Goal: Task Accomplishment & Management: Manage account settings

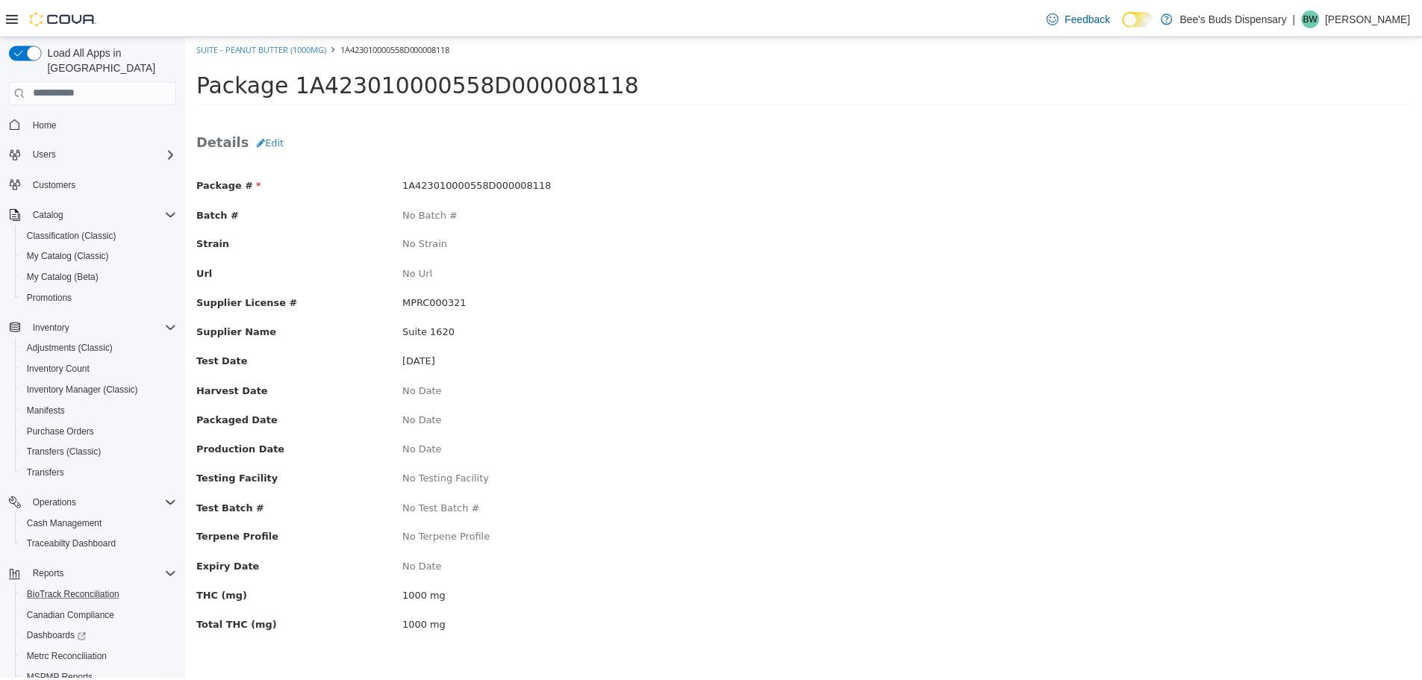
scroll to position [75, 0]
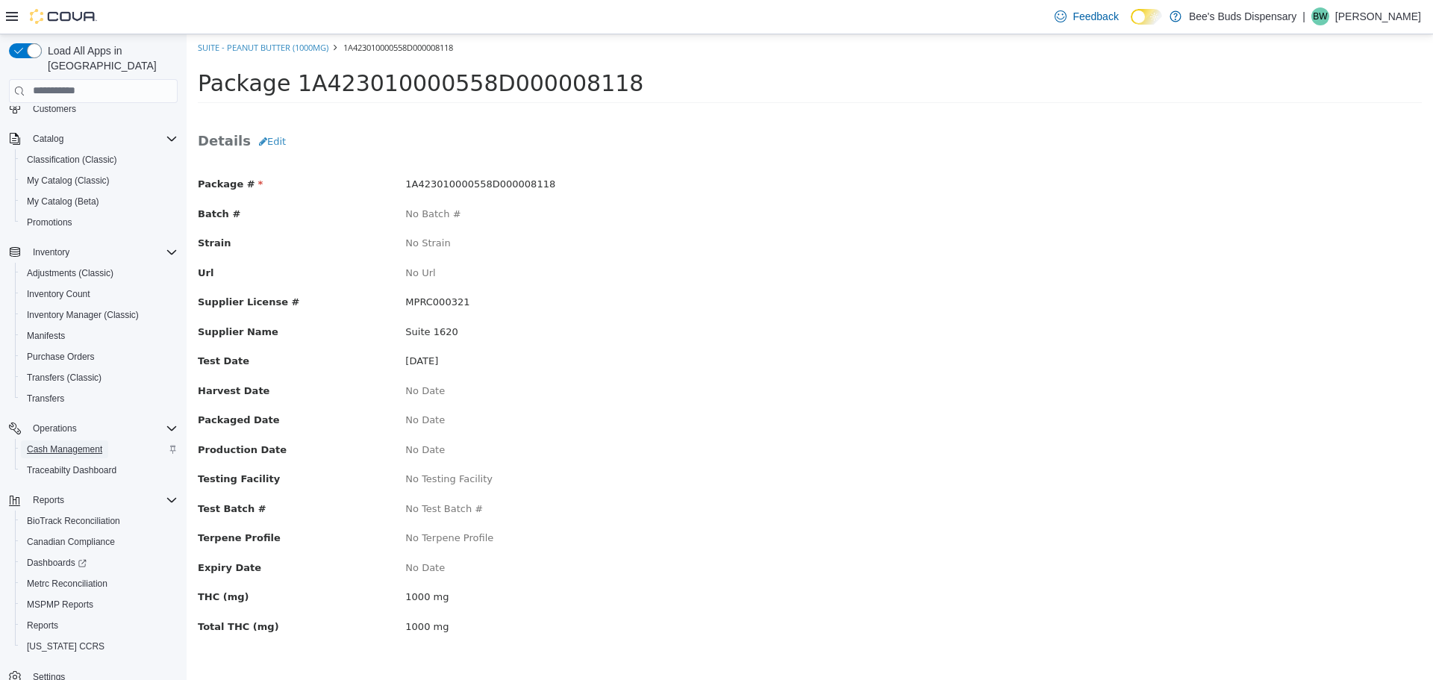
click at [60, 443] on span "Cash Management" at bounding box center [64, 449] width 75 height 12
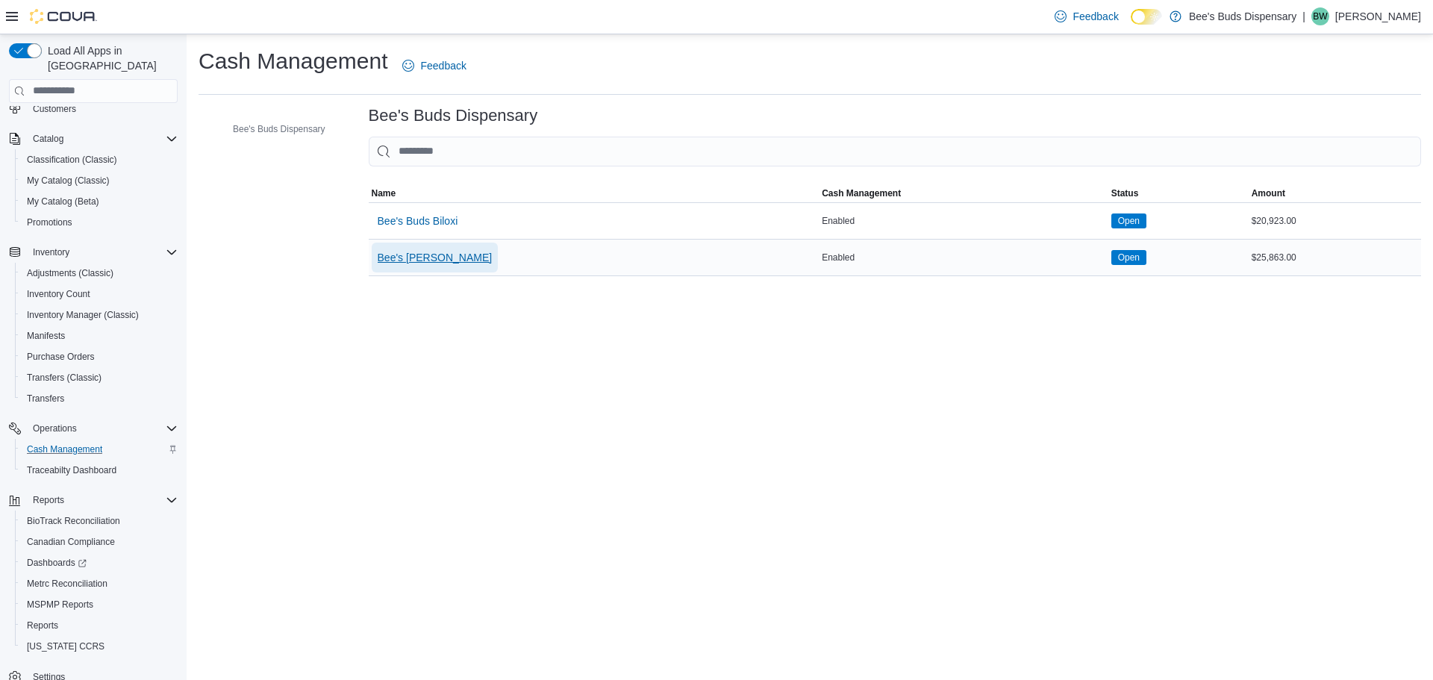
click at [442, 260] on span "Bee's [PERSON_NAME]" at bounding box center [435, 257] width 115 height 15
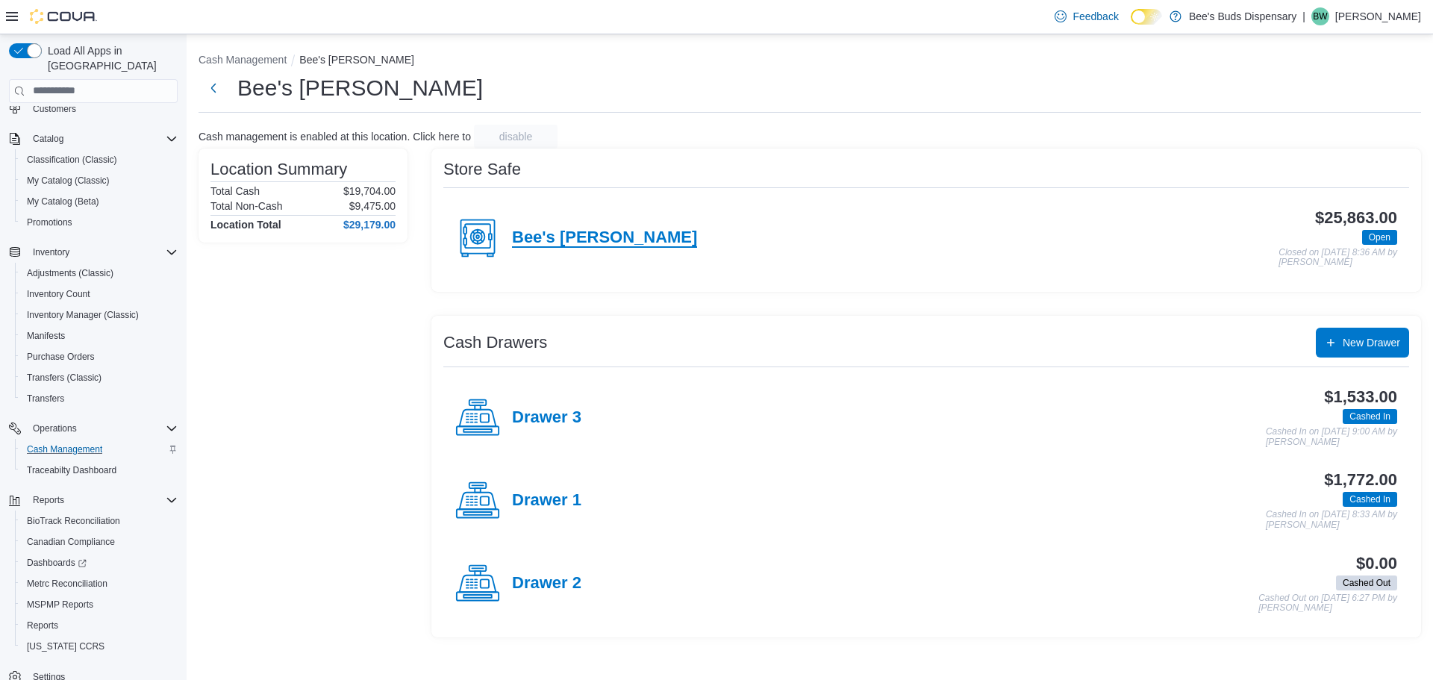
click at [568, 245] on h4 "Bee's [PERSON_NAME]" at bounding box center [604, 237] width 185 height 19
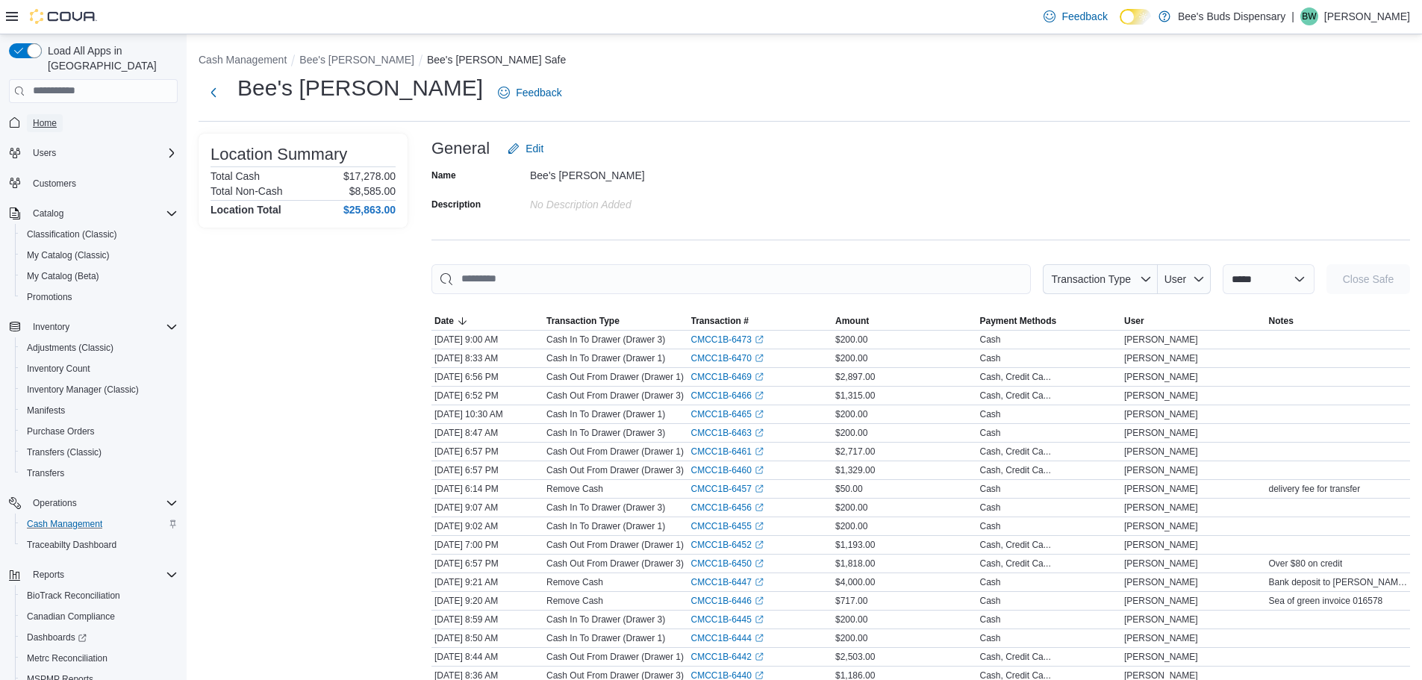
click at [49, 117] on span "Home" at bounding box center [45, 123] width 24 height 12
